Goal: Transaction & Acquisition: Purchase product/service

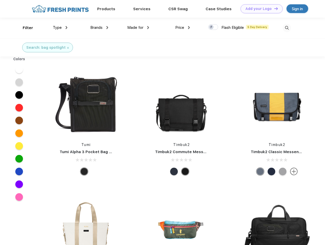
scroll to position [0, 0]
click at [260, 9] on link "Add your Logo Design Tool" at bounding box center [262, 8] width 42 height 9
click at [0, 0] on div "Design Tool" at bounding box center [0, 0] width 0 height 0
click at [274, 8] on link "Add your Logo Design Tool" at bounding box center [262, 8] width 42 height 9
click at [24, 28] on div "Filter" at bounding box center [28, 28] width 10 height 6
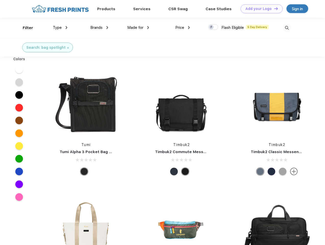
click at [60, 28] on span "Type" at bounding box center [57, 27] width 9 height 5
click at [99, 28] on span "Brands" at bounding box center [96, 27] width 12 height 5
click at [138, 28] on span "Made for" at bounding box center [135, 27] width 16 height 5
click at [183, 28] on span "Price" at bounding box center [179, 27] width 9 height 5
click at [213, 27] on div at bounding box center [213, 27] width 10 height 6
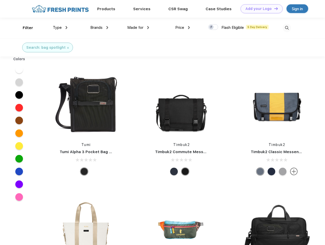
click at [211, 27] on input "checkbox" at bounding box center [209, 25] width 3 height 3
click at [287, 28] on img at bounding box center [287, 28] width 8 height 8
